Goal: Check status: Check status

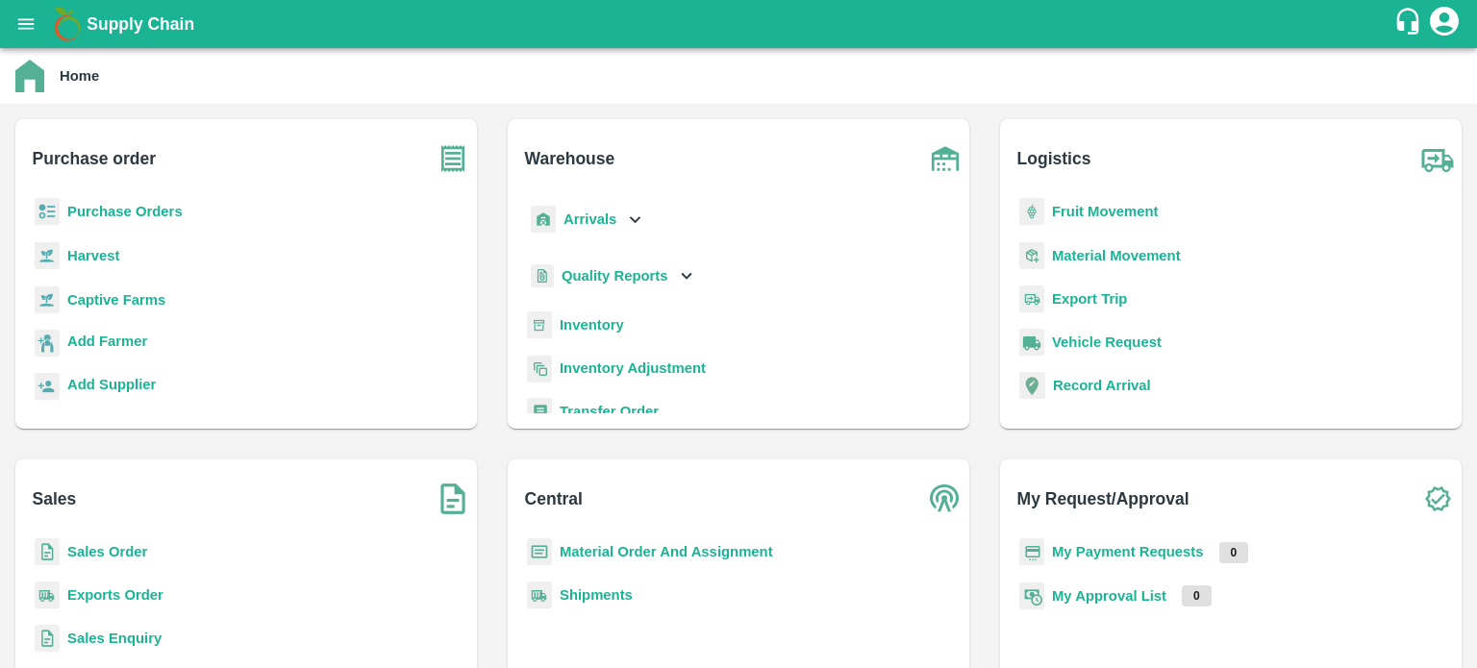
click at [102, 544] on b "Sales Order" at bounding box center [107, 551] width 80 height 15
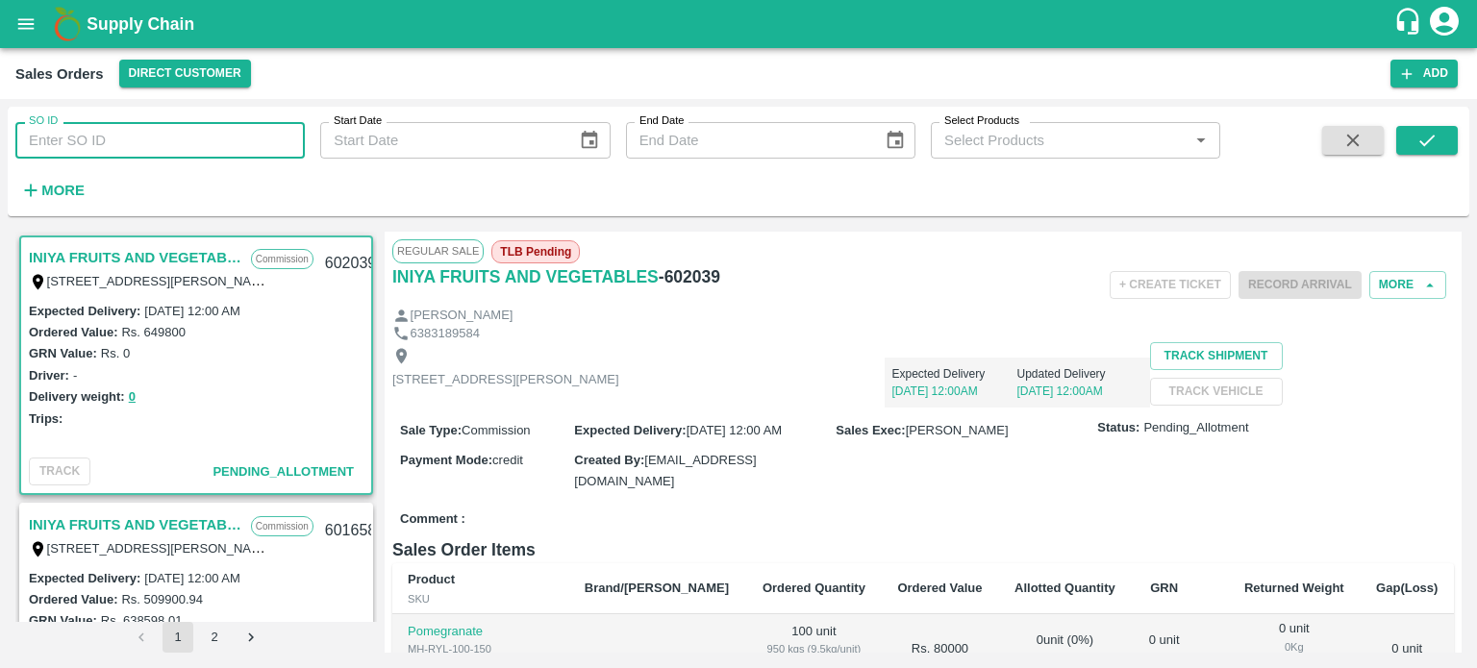
click at [188, 142] on input "SO ID" at bounding box center [159, 140] width 289 height 37
paste input "[PERSON_NAME][DOMAIN_NAME]"
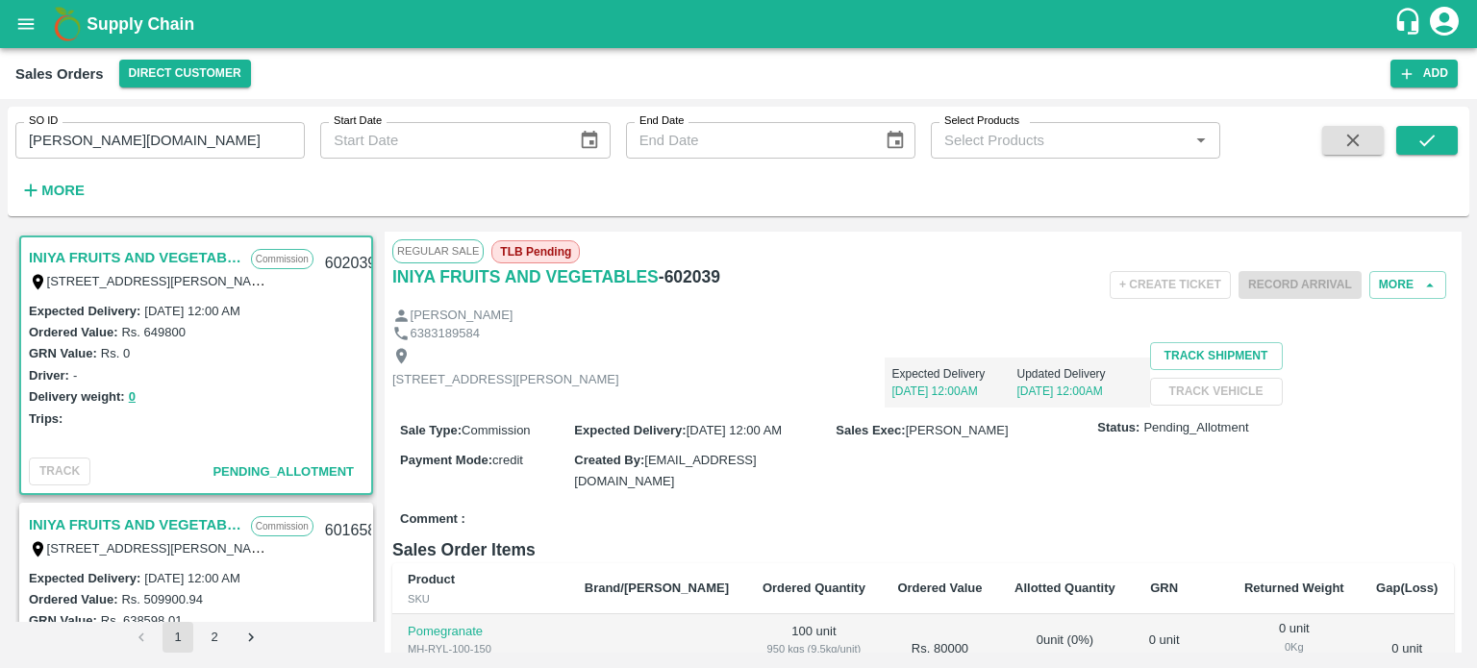
click at [1142, 395] on p "[DATE] 12:00AM" at bounding box center [1079, 391] width 125 height 17
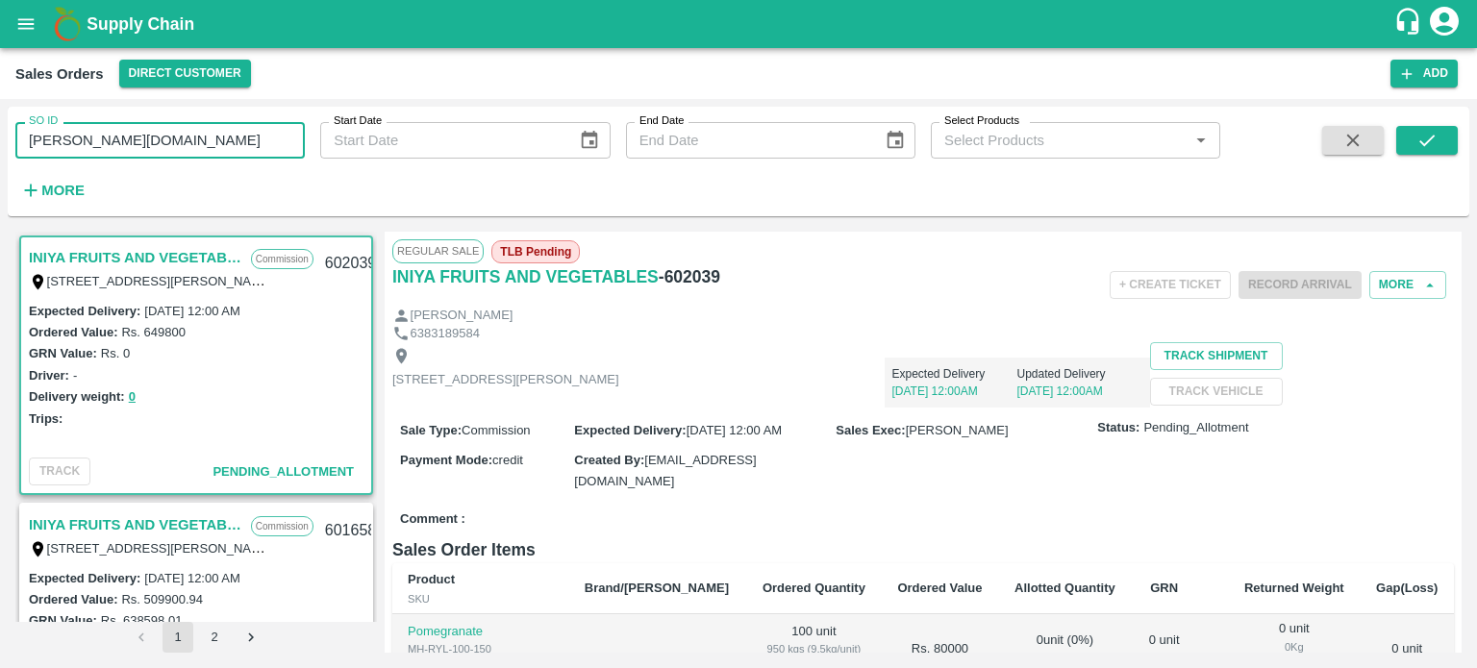
click at [221, 137] on input "[PERSON_NAME][DOMAIN_NAME]" at bounding box center [159, 140] width 289 height 37
type input "c"
paste input "text"
type input "599718"
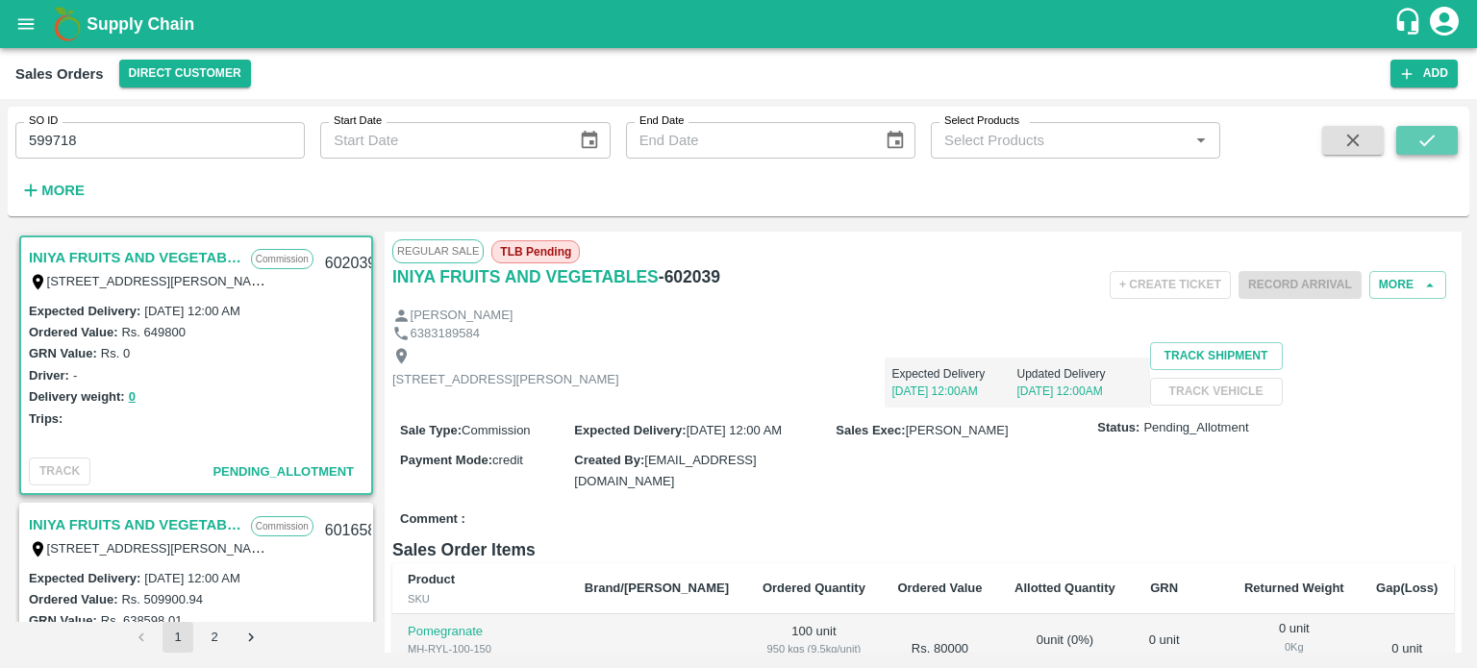
click at [1423, 149] on icon "submit" at bounding box center [1426, 140] width 21 height 21
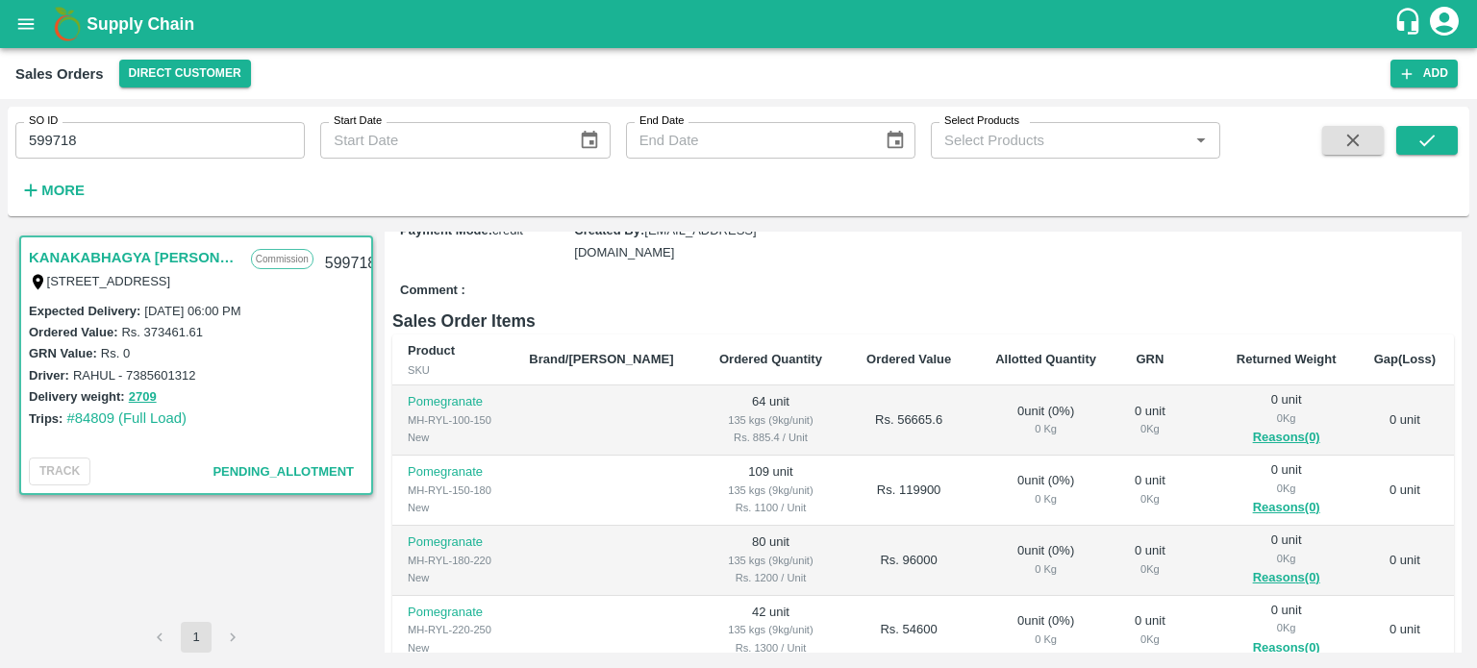
scroll to position [265, 0]
